Goal: Task Accomplishment & Management: Complete application form

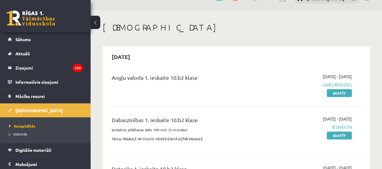
scroll to position [14, 0]
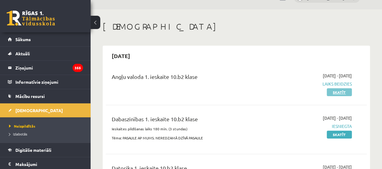
click at [342, 91] on link "Skatīt" at bounding box center [339, 92] width 25 height 8
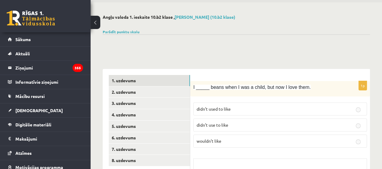
scroll to position [21, 0]
click at [126, 112] on link "4. uzdevums" at bounding box center [149, 114] width 81 height 11
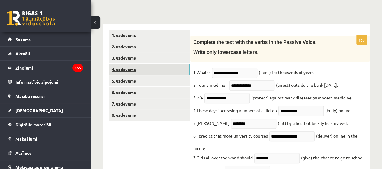
scroll to position [71, 0]
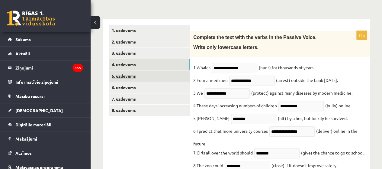
click at [124, 81] on link "5. uzdevums" at bounding box center [149, 75] width 81 height 11
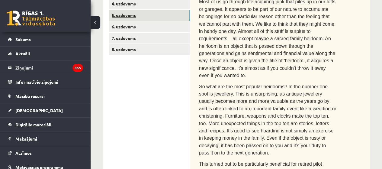
scroll to position [131, 0]
click at [125, 32] on link "6. uzdevums" at bounding box center [149, 26] width 81 height 11
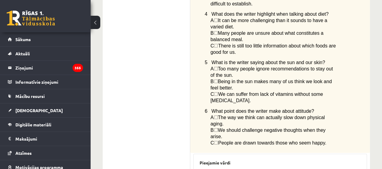
scroll to position [617, 0]
drag, startPoint x: 200, startPoint y: 115, endPoint x: 213, endPoint y: 147, distance: 34.1
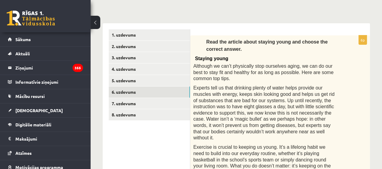
scroll to position [47, 0]
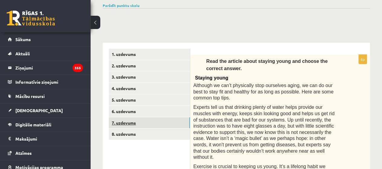
click at [166, 118] on link "7. uzdevums" at bounding box center [149, 122] width 81 height 11
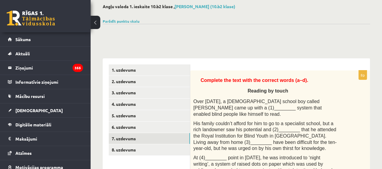
scroll to position [66, 0]
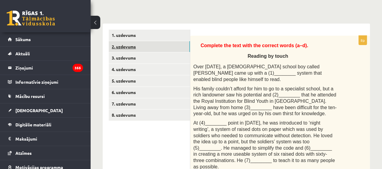
click at [173, 47] on link "2. uzdevums" at bounding box center [149, 46] width 81 height 11
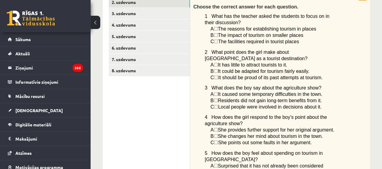
scroll to position [58, 0]
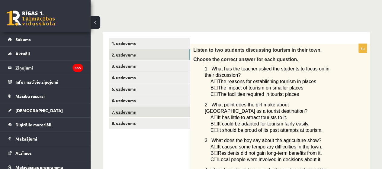
click at [180, 114] on link "7. uzdevums" at bounding box center [149, 111] width 81 height 11
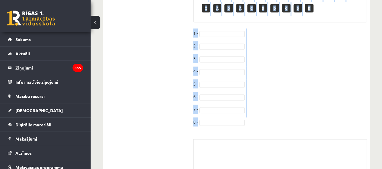
scroll to position [439, 0]
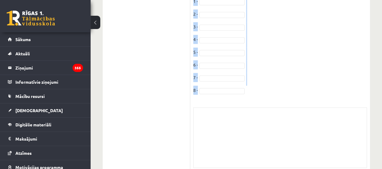
drag, startPoint x: 198, startPoint y: 44, endPoint x: 354, endPoint y: 177, distance: 205.2
copy body "Complete the text with the correct words (a–d). Reading by touch Over 200 years…"
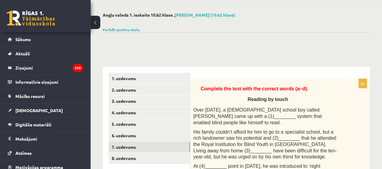
scroll to position [0, 0]
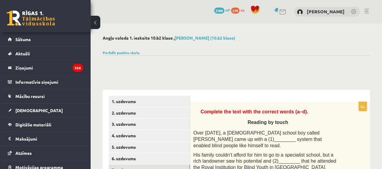
click at [55, 113] on link "[DEMOGRAPHIC_DATA]" at bounding box center [45, 110] width 75 height 14
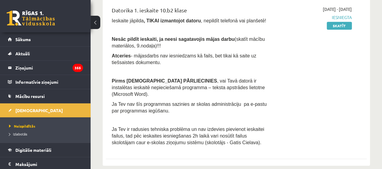
scroll to position [186, 0]
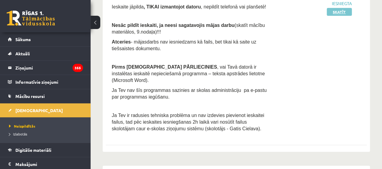
click at [339, 12] on link "Skatīt" at bounding box center [339, 12] width 25 height 8
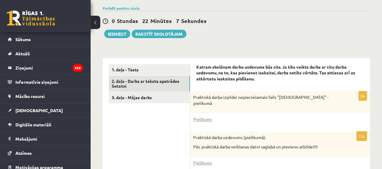
scroll to position [144, 0]
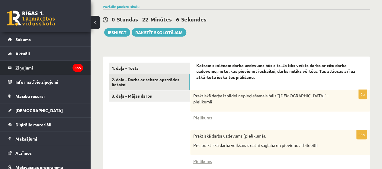
click at [21, 71] on legend "Ziņojumi 355" at bounding box center [49, 68] width 68 height 14
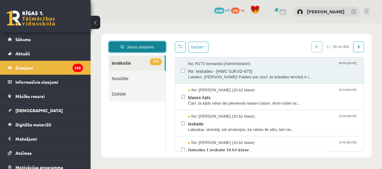
click at [122, 45] on icon at bounding box center [122, 46] width 3 height 3
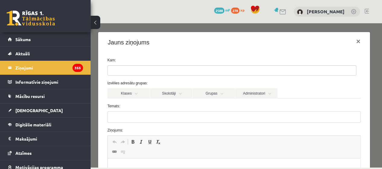
click at [120, 73] on input "search" at bounding box center [118, 71] width 21 height 10
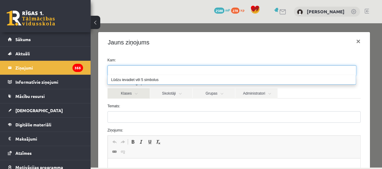
click at [135, 94] on link "Klases" at bounding box center [129, 93] width 42 height 10
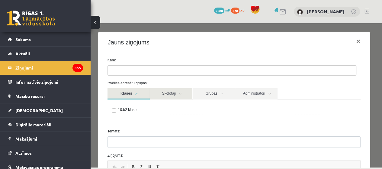
click at [160, 96] on link "Skolotāji" at bounding box center [171, 93] width 42 height 11
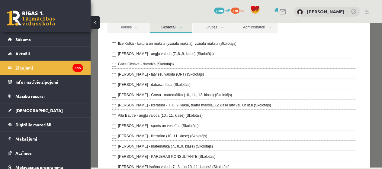
scroll to position [66, 0]
click at [238, 119] on div "Ilze Kolka - kultūra un māksla (vizuālā māksla), vizuālā māksla (Skolotājs) Lai…" at bounding box center [234, 110] width 244 height 141
click at [247, 114] on div "Alla Bautre - angļu valoda (10., 11. klase) (Skolotājs)" at bounding box center [234, 115] width 244 height 7
click at [263, 31] on link "Administratori" at bounding box center [256, 27] width 42 height 11
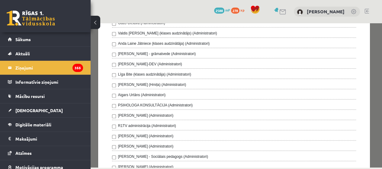
scroll to position [108, 0]
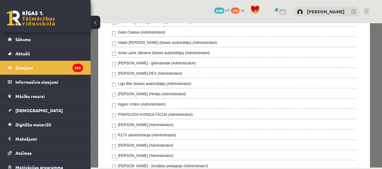
click at [103, 33] on div "Klases Skolotāji Grupas Administratori 10.b2 klase Ilze Kolka - kultūra un māks…" at bounding box center [234, 85] width 263 height 210
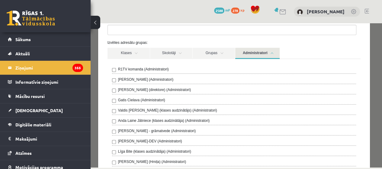
scroll to position [0, 0]
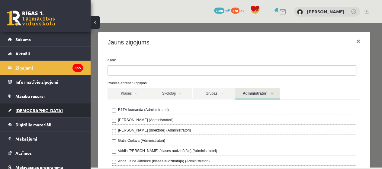
click at [46, 116] on link "[DEMOGRAPHIC_DATA]" at bounding box center [45, 110] width 75 height 14
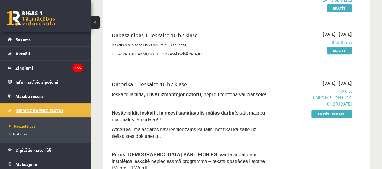
scroll to position [99, 0]
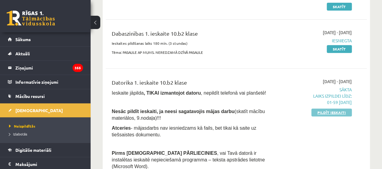
click at [341, 114] on link "Pildīt ieskaiti" at bounding box center [332, 112] width 40 height 8
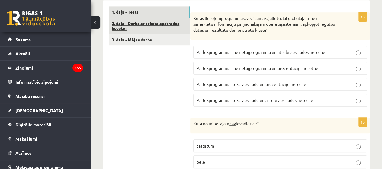
click at [177, 29] on link "2. daļa - Darbs ar teksta apstrādes lietotni" at bounding box center [149, 26] width 81 height 16
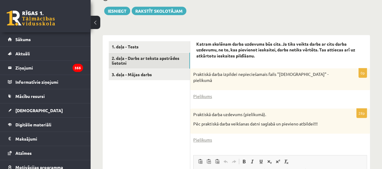
drag, startPoint x: 177, startPoint y: 29, endPoint x: 186, endPoint y: 27, distance: 8.4
click at [186, 27] on div "Datorika 1.ieskaite 10.b2 klase , [PERSON_NAME] (10.b2 klase) Ieskaite jāpilda …" at bounding box center [237, 77] width 292 height 441
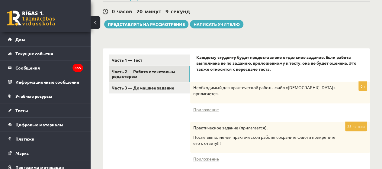
scroll to position [173, 0]
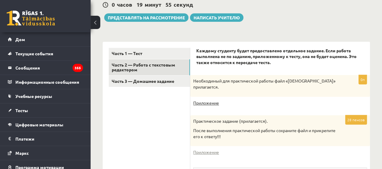
click at [210, 100] on font "Приложение" at bounding box center [206, 102] width 26 height 5
click at [210, 149] on font "Приложение" at bounding box center [206, 151] width 26 height 5
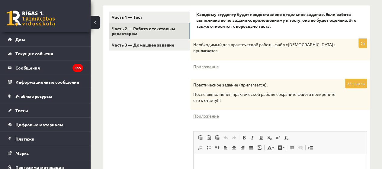
scroll to position [198, 0]
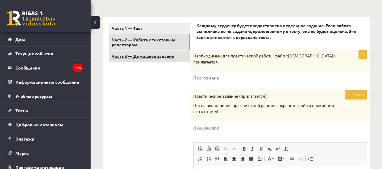
click at [126, 53] on font "Часть 3 — Домашнее задание" at bounding box center [143, 55] width 63 height 5
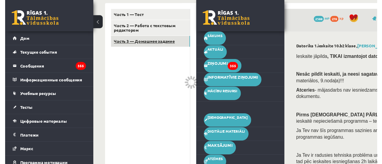
scroll to position [184, 0]
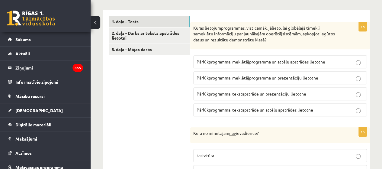
scroll to position [191, 0]
click at [119, 49] on link "3. daļa - Mājas darbs" at bounding box center [149, 49] width 81 height 11
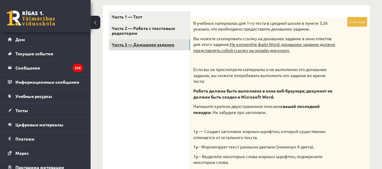
scroll to position [216, 0]
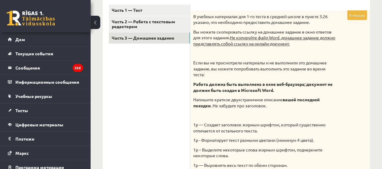
click at [356, 44] on div "В учебных материалах для 1-го теста в средней школе в пункте 3.26 указано, что …" at bounding box center [280, 155] width 180 height 288
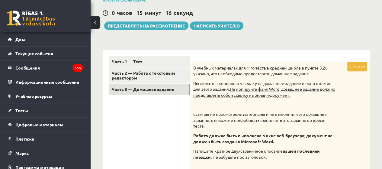
scroll to position [164, 0]
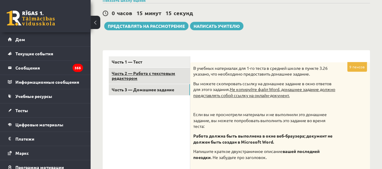
click at [122, 70] on font "Часть 2 — Работа с текстовым редактором" at bounding box center [143, 75] width 63 height 11
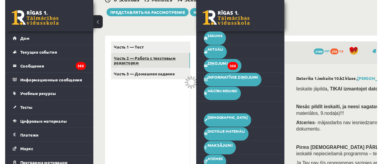
scroll to position [151, 0]
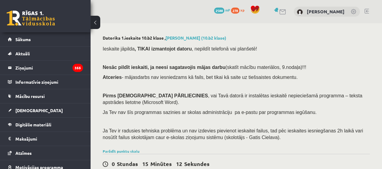
scroll to position [157, 0]
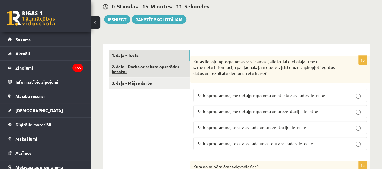
click at [124, 73] on link "2. daļa - Darbs ar teksta apstrādes lietotni" at bounding box center [149, 69] width 81 height 16
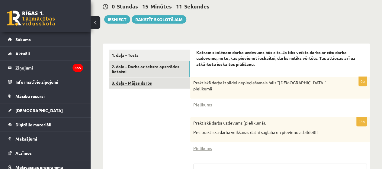
click at [128, 82] on link "3. daļa - Mājas darbs" at bounding box center [149, 82] width 81 height 11
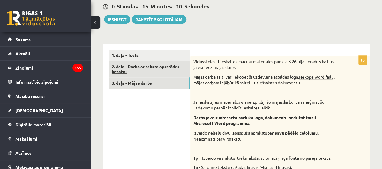
click at [119, 71] on link "2. daļa - Darbs ar teksta apstrādes lietotni" at bounding box center [149, 69] width 81 height 16
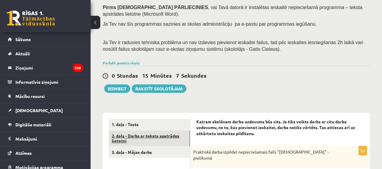
scroll to position [86, 0]
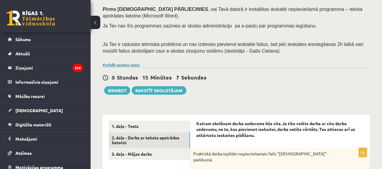
click at [130, 63] on link "Parādīt punktu skalu" at bounding box center [121, 64] width 37 height 5
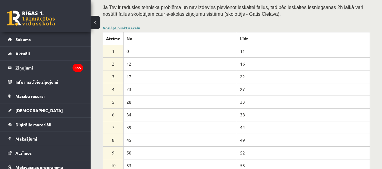
scroll to position [123, 0]
click at [107, 27] on link "Noslēpt punktu skalu" at bounding box center [121, 27] width 37 height 5
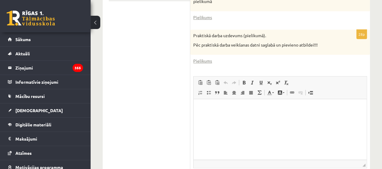
scroll to position [247, 0]
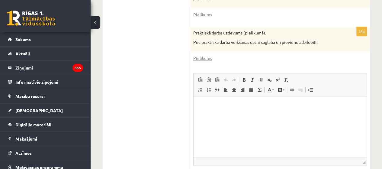
click at [266, 103] on p "Визуальный текстовый редактор, wiswyg-editor-user-answer-47024949643300" at bounding box center [280, 105] width 161 height 6
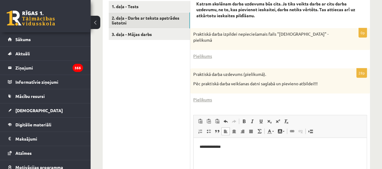
scroll to position [206, 0]
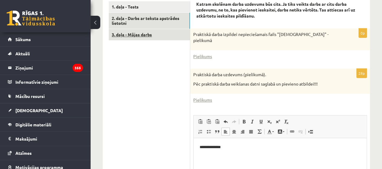
click at [167, 36] on link "3. daļa - Mājas darbs" at bounding box center [149, 34] width 81 height 11
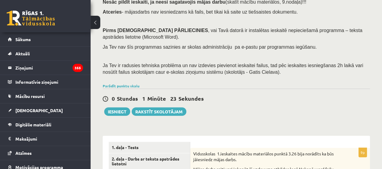
scroll to position [0, 0]
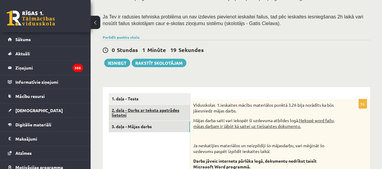
click at [166, 114] on link "2. daļa - Darbs ar teksta apstrādes lietotni" at bounding box center [149, 113] width 81 height 16
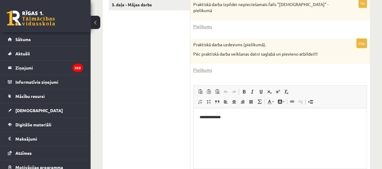
click at [267, 101] on span at bounding box center [269, 101] width 5 height 5
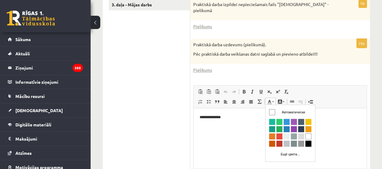
click at [245, 118] on p "**********" at bounding box center [280, 117] width 161 height 6
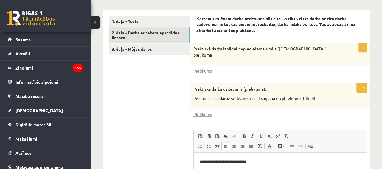
scroll to position [148, 0]
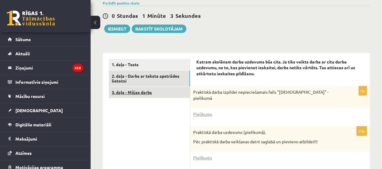
click at [176, 90] on link "3. daļa - Mājas darbs" at bounding box center [149, 92] width 81 height 11
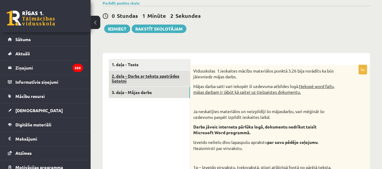
click at [164, 80] on link "2. daļa - Darbs ar teksta apstrādes lietotni" at bounding box center [149, 78] width 81 height 16
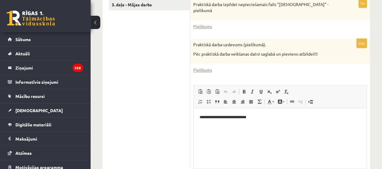
scroll to position [0, 0]
drag, startPoint x: 197, startPoint y: 116, endPoint x: 261, endPoint y: 122, distance: 64.9
click at [261, 122] on html "**********" at bounding box center [280, 117] width 173 height 18
copy p "**********"
click at [280, 58] on div "Praktiskā darba uzdevums (pielikumā). Pēc praktiskā darba veikšanas datni sagla…" at bounding box center [280, 51] width 180 height 25
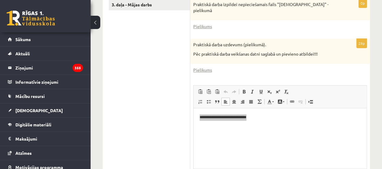
click at [212, 60] on div "Praktiskā darba uzdevums (pielikumā). Pēc praktiskā darba veikšanas datni sagla…" at bounding box center [280, 51] width 180 height 25
click at [167, 7] on link "3. daļa - Mājas darbs" at bounding box center [149, 4] width 81 height 11
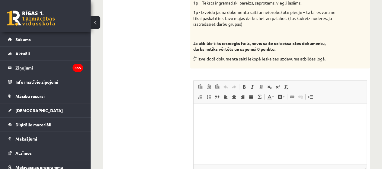
scroll to position [386, 0]
click at [211, 111] on p "Визуальный текстовый редактор, wiswyg-editor-user-answer-47024906574880" at bounding box center [280, 112] width 161 height 6
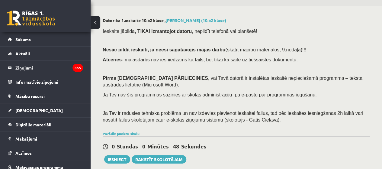
scroll to position [18, 0]
click at [119, 158] on button "Iesniegt" at bounding box center [117, 159] width 26 height 8
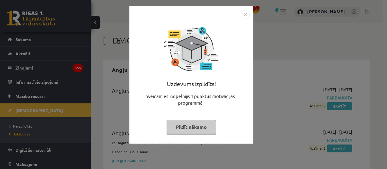
click at [215, 125] on button "Pildīt nākamo" at bounding box center [191, 127] width 50 height 14
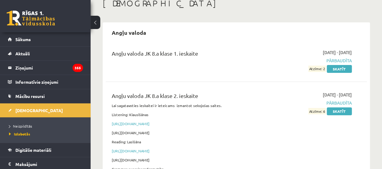
scroll to position [41, 0]
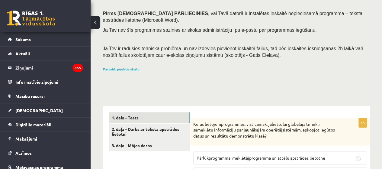
scroll to position [106, 0]
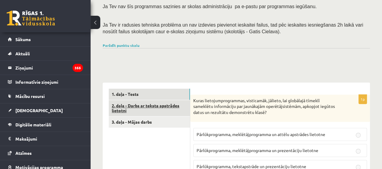
click at [169, 106] on link "2. daļa - Darbs ar teksta apstrādes lietotni" at bounding box center [149, 108] width 81 height 16
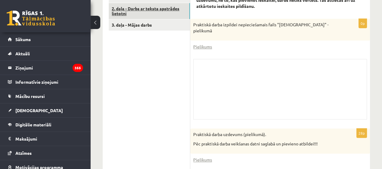
scroll to position [202, 0]
